Goal: Task Accomplishment & Management: Complete application form

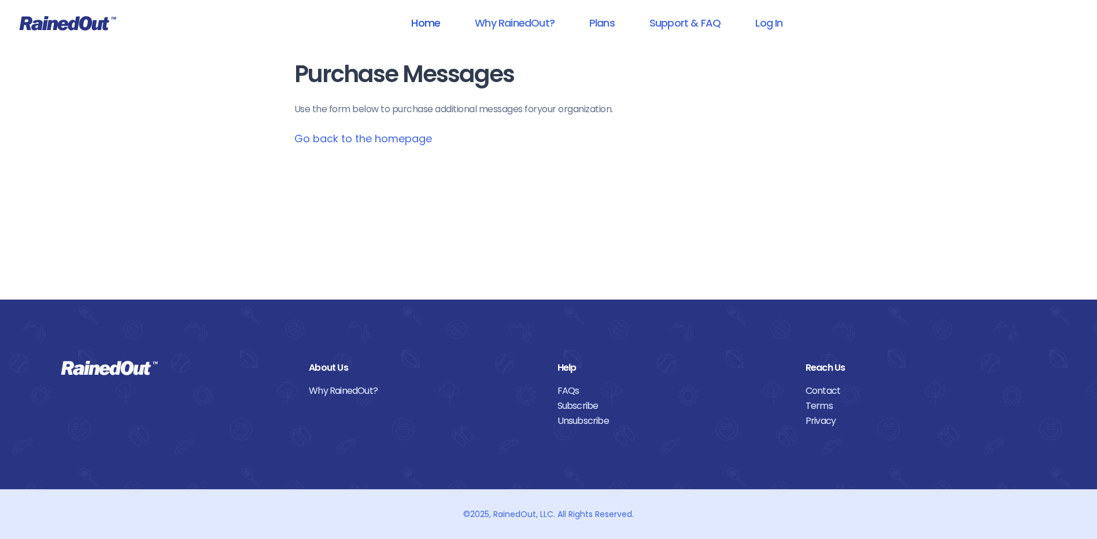
click at [424, 25] on link "Home" at bounding box center [425, 23] width 59 height 26
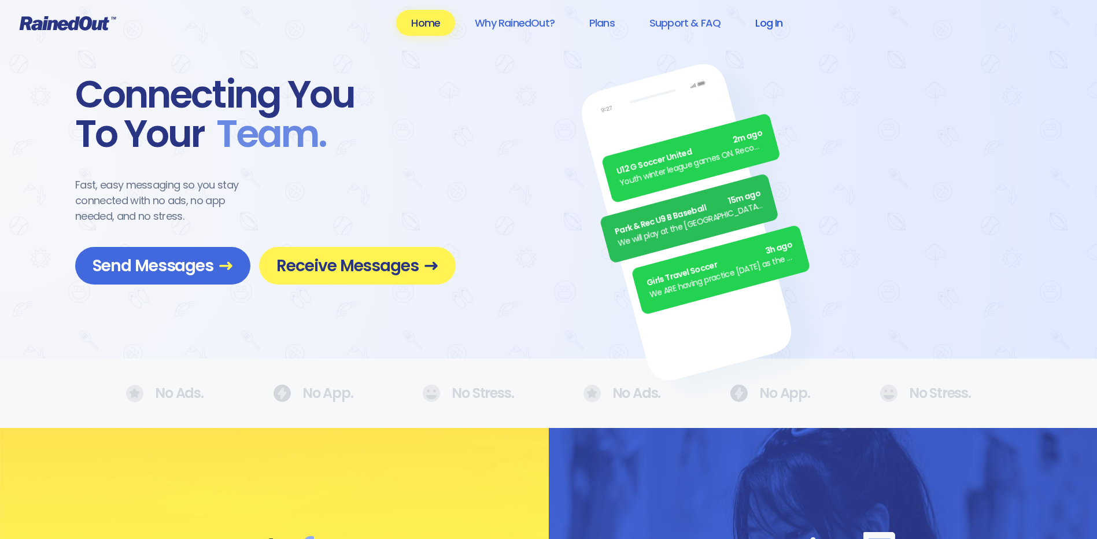
click at [523, 23] on link "Log In" at bounding box center [768, 23] width 57 height 26
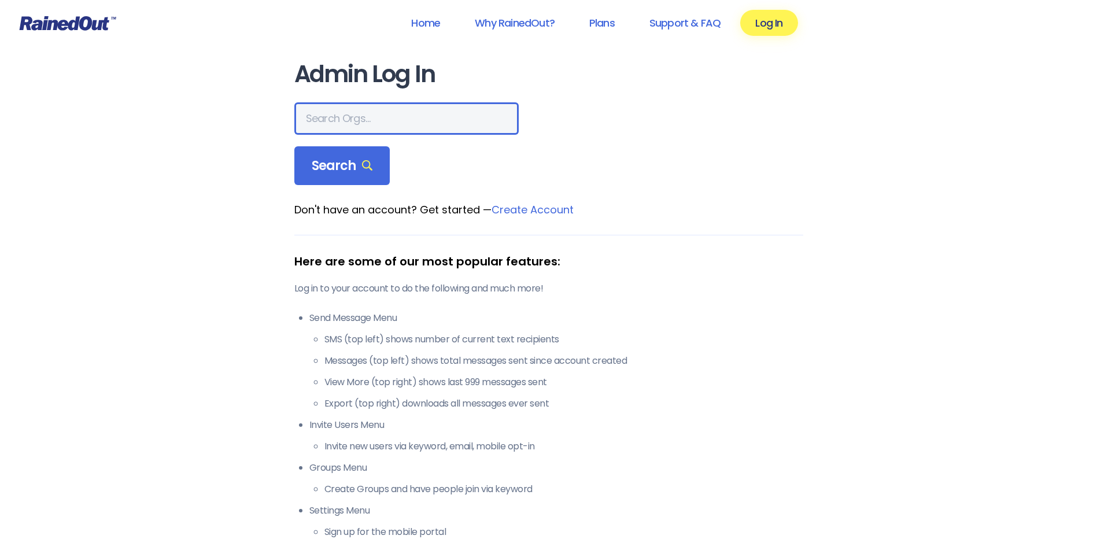
click at [327, 116] on input "text" at bounding box center [406, 118] width 224 height 32
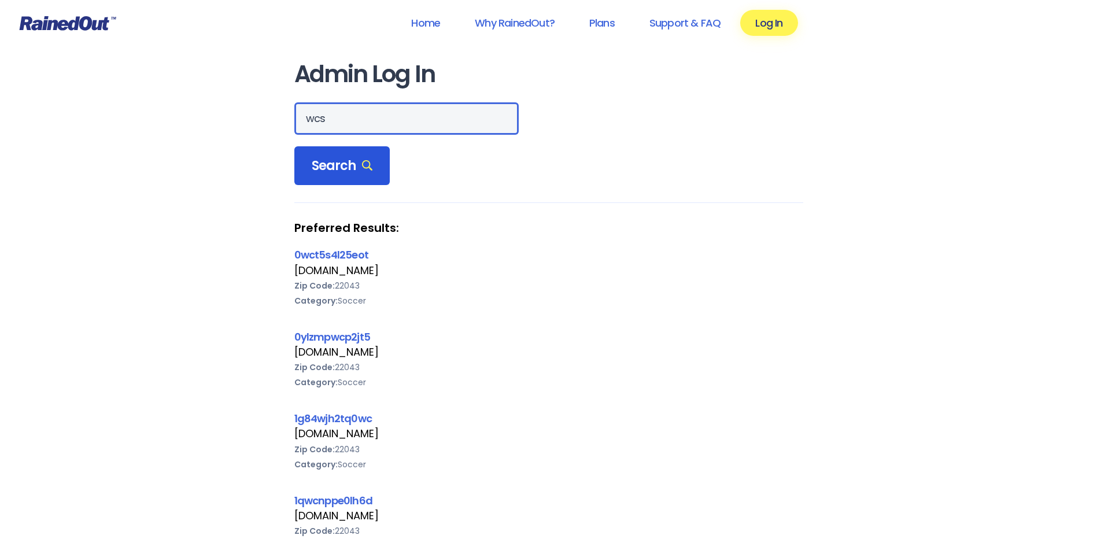
type input "wcs"
click at [341, 164] on span "Search" at bounding box center [342, 166] width 61 height 16
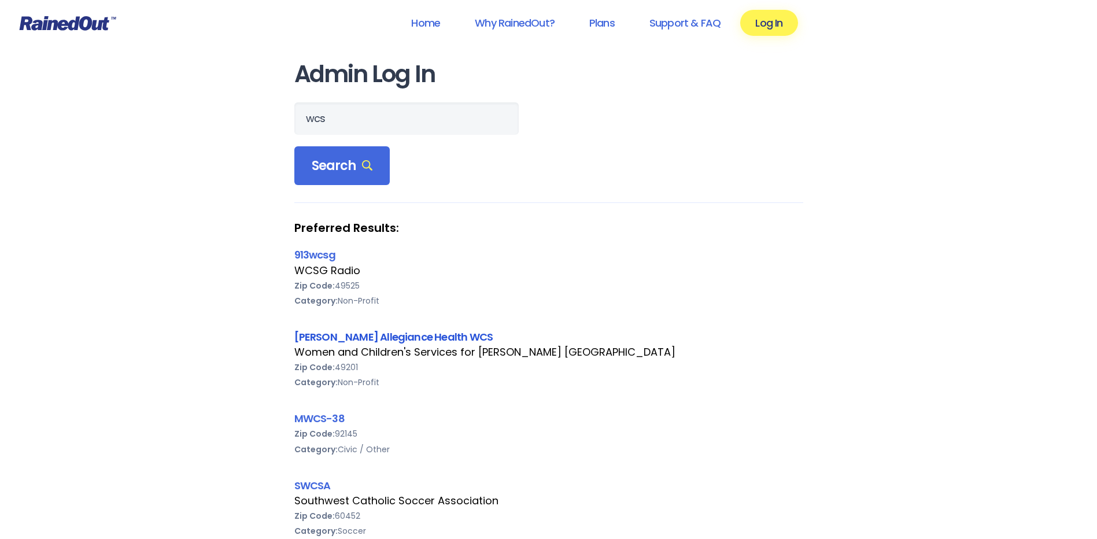
click at [427, 331] on link "[PERSON_NAME] Allegiance Health WCS" at bounding box center [393, 336] width 199 height 14
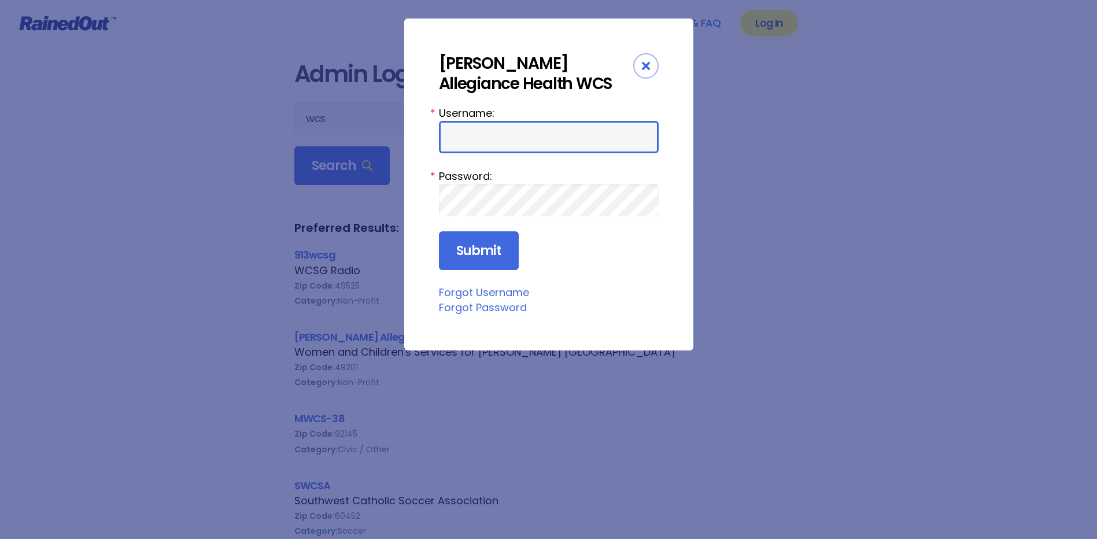
click at [500, 128] on input "Username:" at bounding box center [549, 137] width 220 height 32
type input "amercur1"
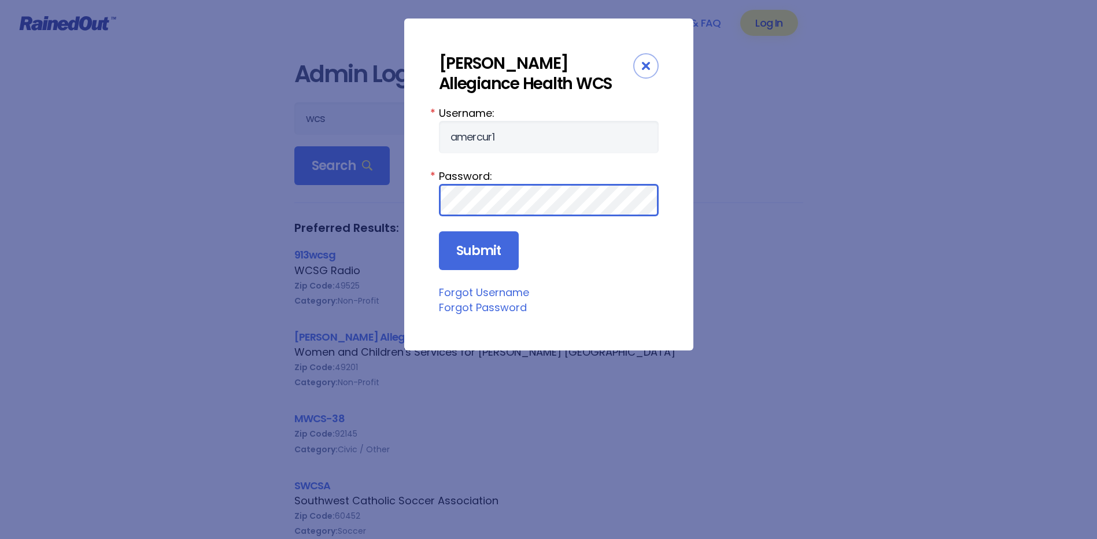
click at [439, 231] on input "Submit" at bounding box center [479, 250] width 80 height 39
